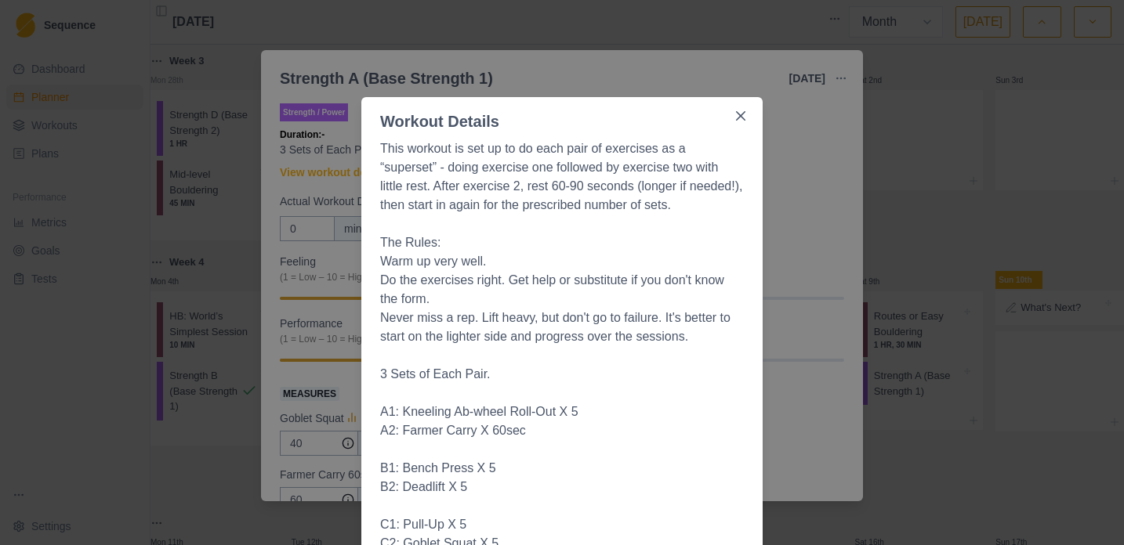
select select "month"
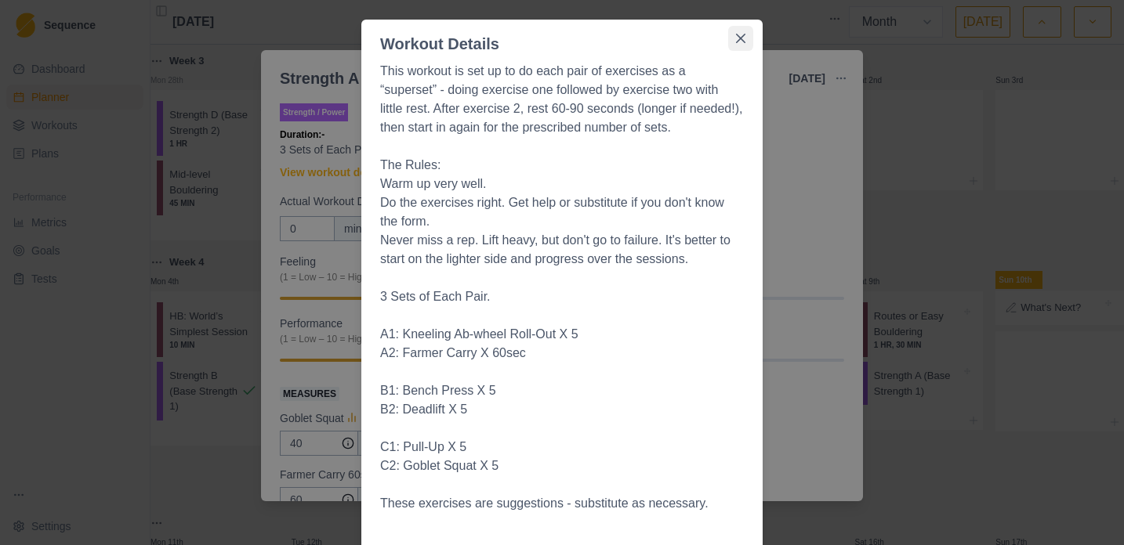
click at [732, 31] on button "Close" at bounding box center [740, 38] width 25 height 25
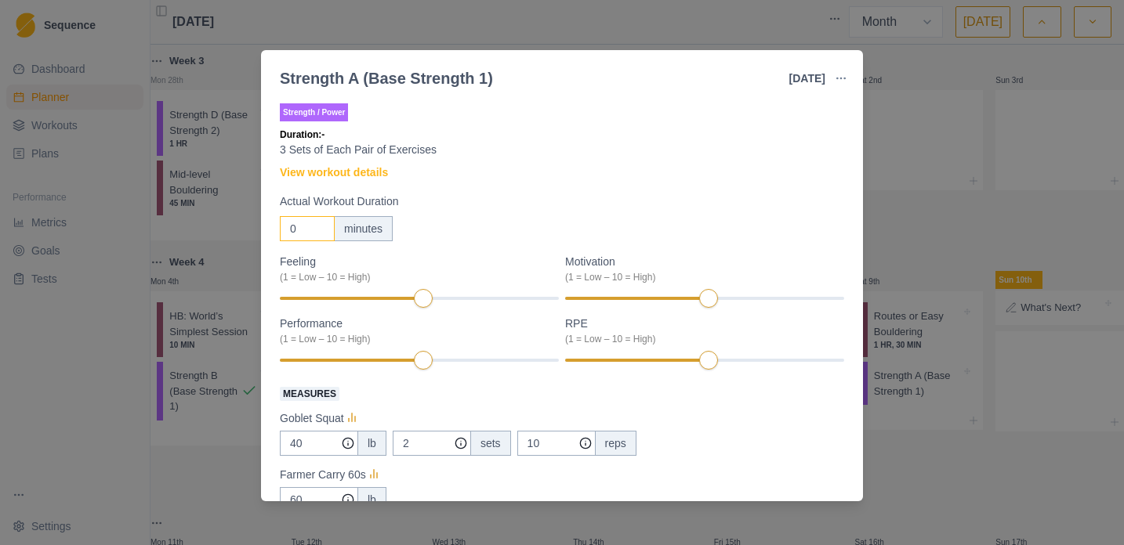
click at [298, 230] on input "0" at bounding box center [307, 228] width 55 height 25
click at [297, 234] on input "035" at bounding box center [307, 228] width 55 height 25
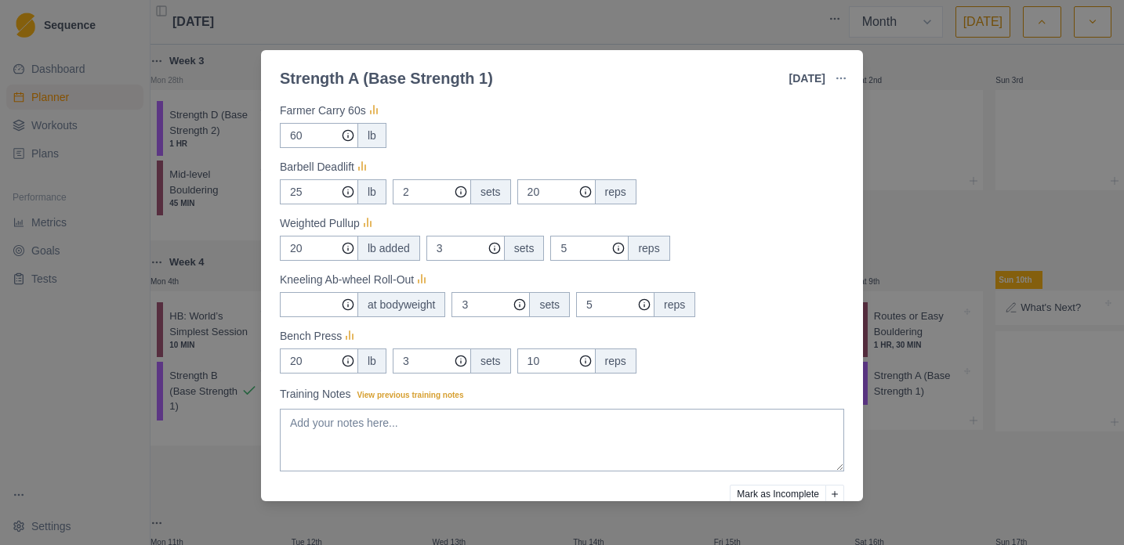
scroll to position [363, 0]
type input "35"
drag, startPoint x: 552, startPoint y: 363, endPoint x: 510, endPoint y: 364, distance: 42.3
click at [510, 364] on div "20 lb 3 sets 10 reps" at bounding box center [562, 362] width 564 height 25
drag, startPoint x: 548, startPoint y: 364, endPoint x: 516, endPoint y: 361, distance: 31.5
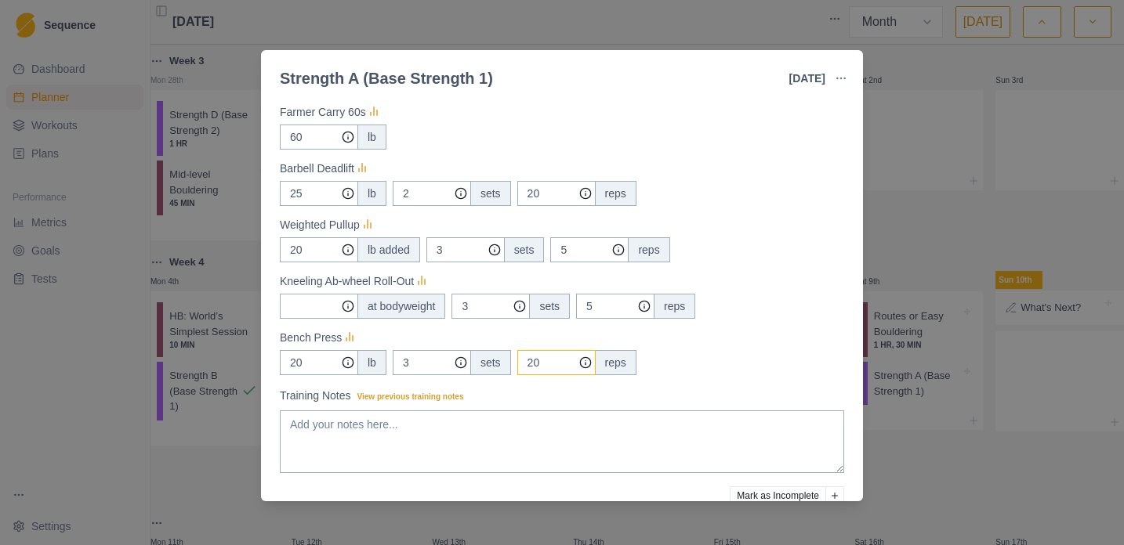
click at [516, 361] on div "20 lb 3 sets 20 reps" at bounding box center [562, 362] width 564 height 25
type input "10"
drag, startPoint x: 617, startPoint y: 305, endPoint x: 588, endPoint y: 304, distance: 29.8
click at [588, 93] on input "5" at bounding box center [556, 80] width 78 height 25
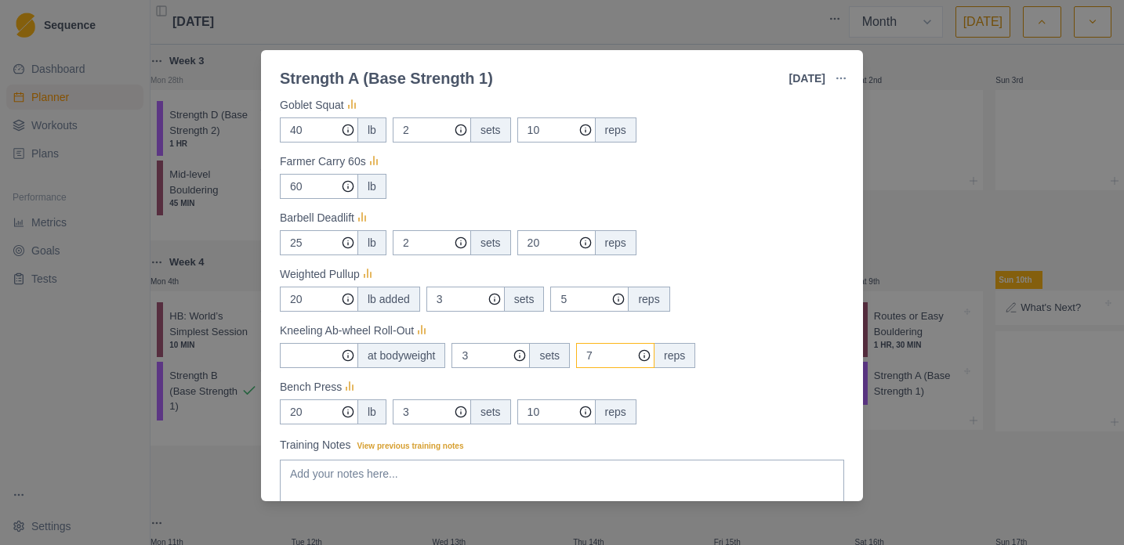
scroll to position [293, 0]
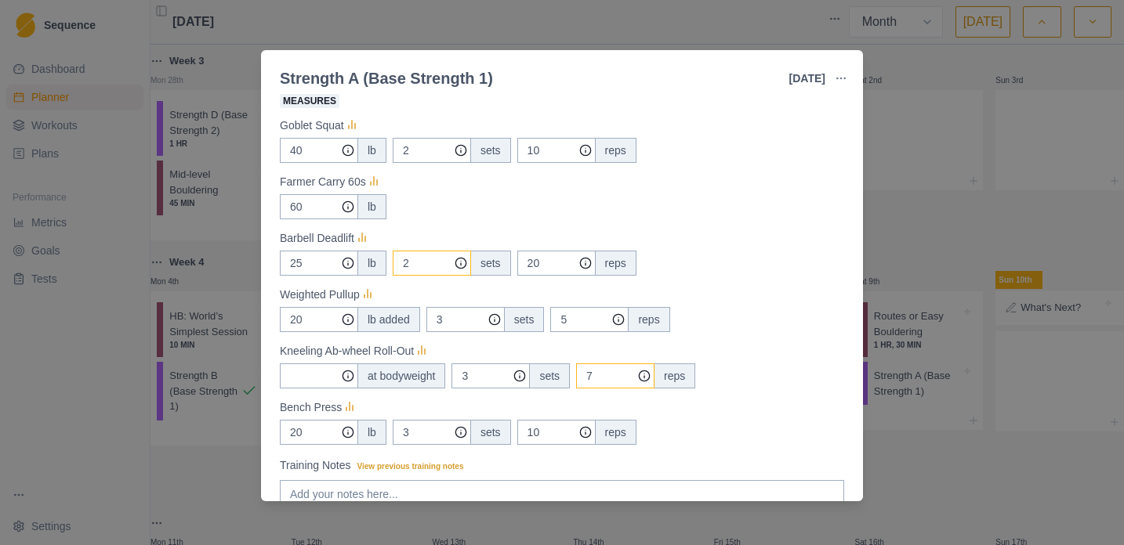
type input "7"
drag, startPoint x: 415, startPoint y: 262, endPoint x: 400, endPoint y: 260, distance: 15.0
click at [400, 163] on input "2" at bounding box center [432, 150] width 78 height 25
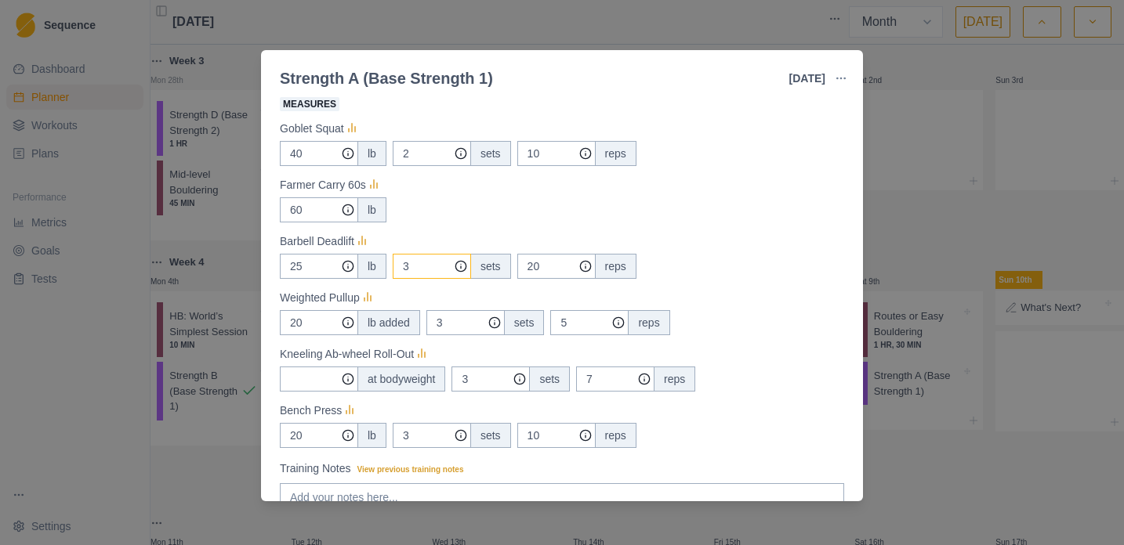
scroll to position [290, 0]
type input "3"
drag, startPoint x: 429, startPoint y: 147, endPoint x: 389, endPoint y: 151, distance: 39.5
click at [390, 151] on div "40 lb 2 sets 10 reps" at bounding box center [562, 153] width 564 height 25
drag, startPoint x: 425, startPoint y: 154, endPoint x: 406, endPoint y: 152, distance: 19.7
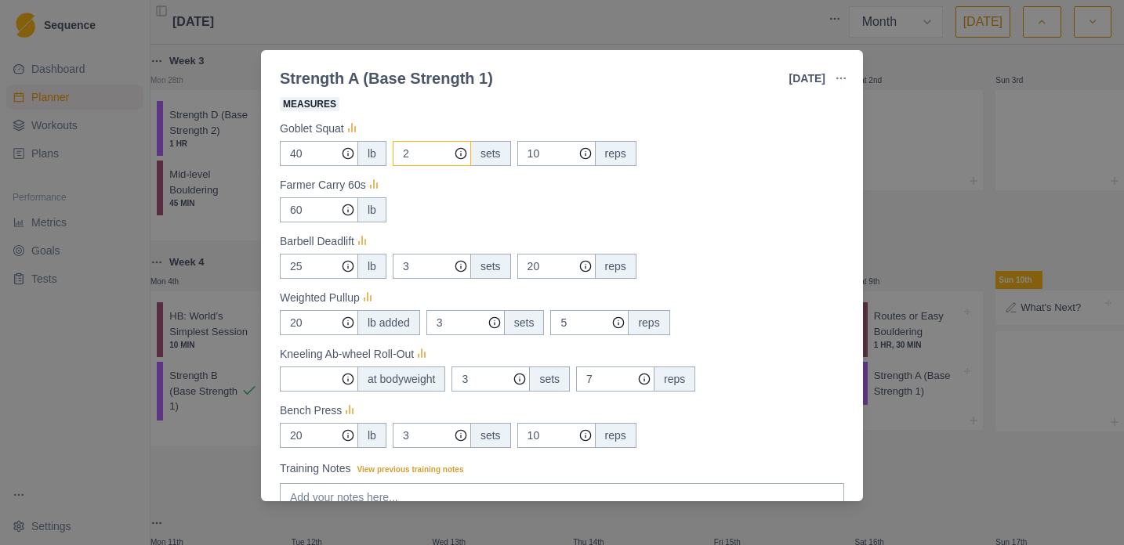
click at [406, 152] on input "2" at bounding box center [432, 153] width 78 height 25
type input "3"
drag, startPoint x: 555, startPoint y: 153, endPoint x: 505, endPoint y: 155, distance: 49.4
click at [506, 156] on div "40 lb 3 sets 10 reps" at bounding box center [562, 153] width 564 height 25
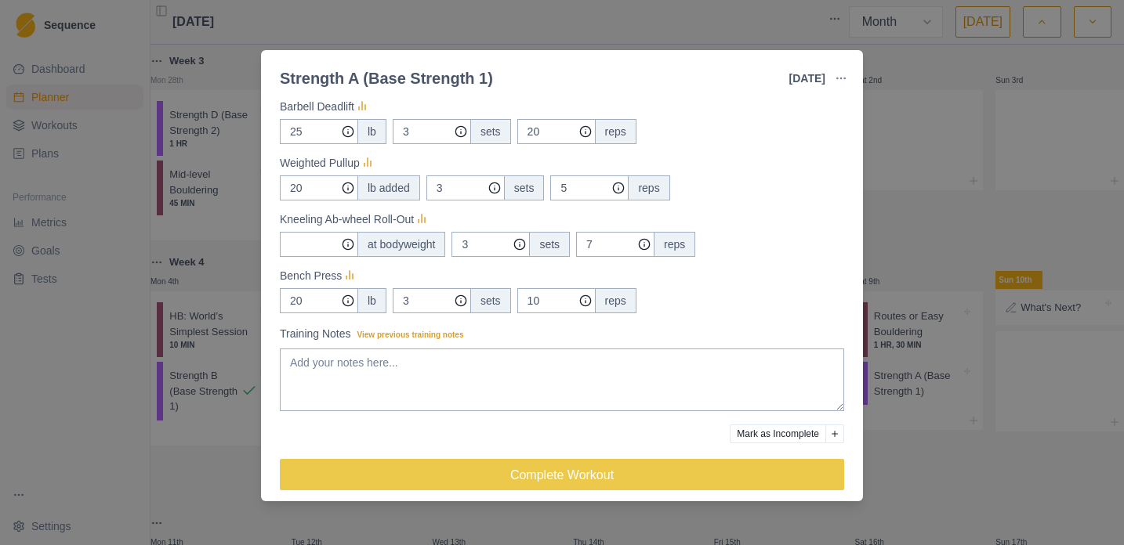
scroll to position [436, 0]
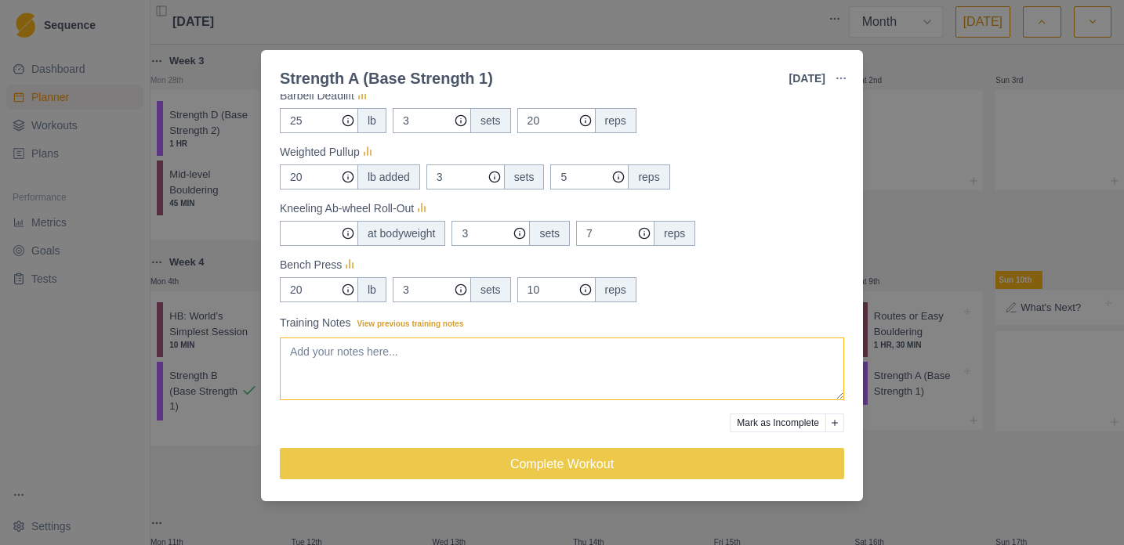
type input "5"
click at [496, 373] on textarea "Training Notes View previous training notes" at bounding box center [562, 369] width 564 height 63
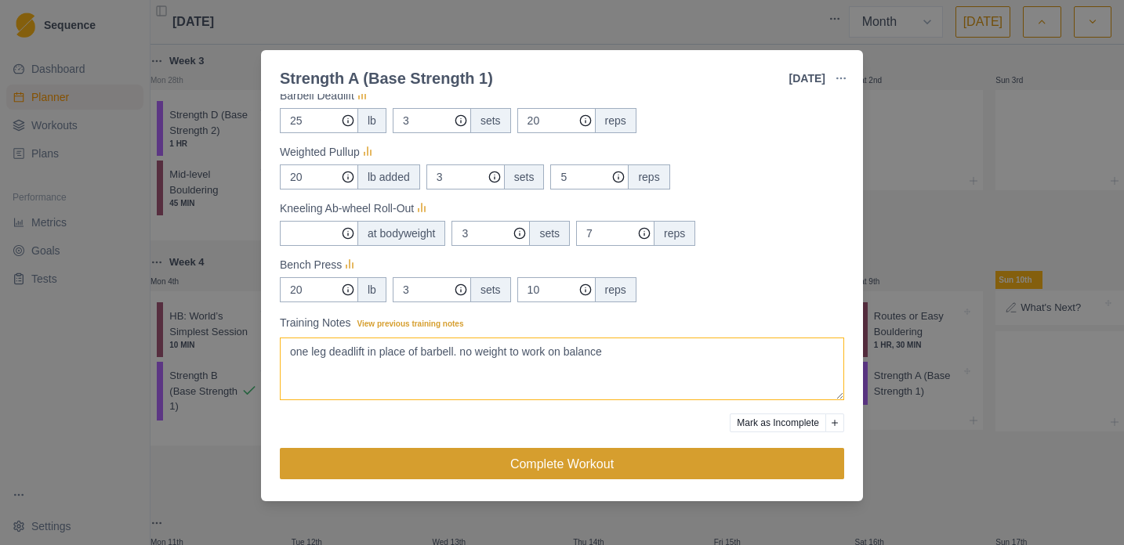
type textarea "one leg deadlift in place of barbell. no weight to work on balance"
click at [538, 472] on button "Complete Workout" at bounding box center [562, 463] width 564 height 31
